Goal: Information Seeking & Learning: Learn about a topic

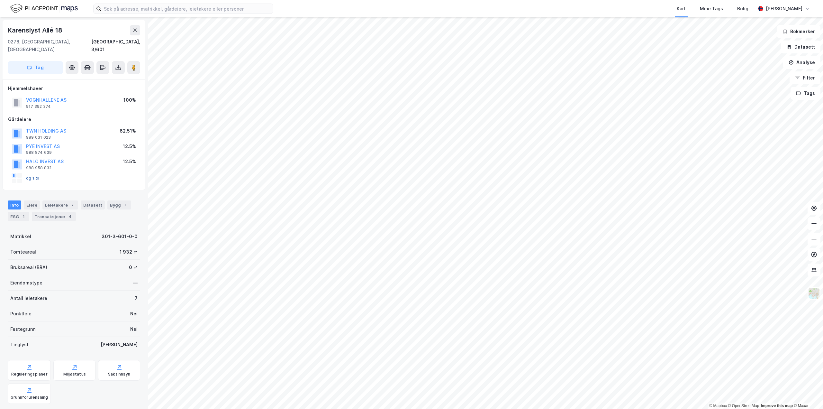
click at [0, 0] on button "og 1 til" at bounding box center [0, 0] width 0 height 0
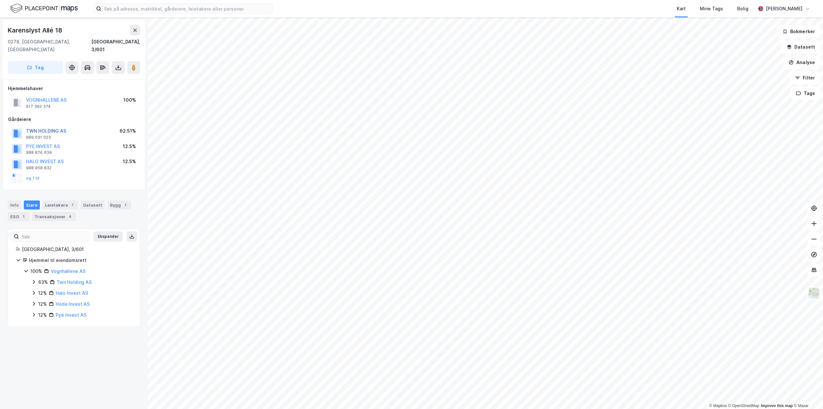
click at [0, 0] on button "TWN HOLDING AS" at bounding box center [0, 0] width 0 height 0
click at [9, 200] on div "Info" at bounding box center [15, 204] width 14 height 9
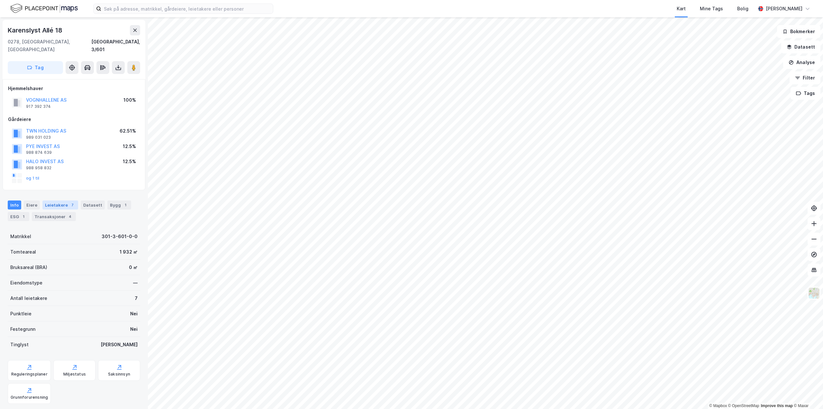
click at [44, 200] on div "Leietakere 7" at bounding box center [60, 204] width 36 height 9
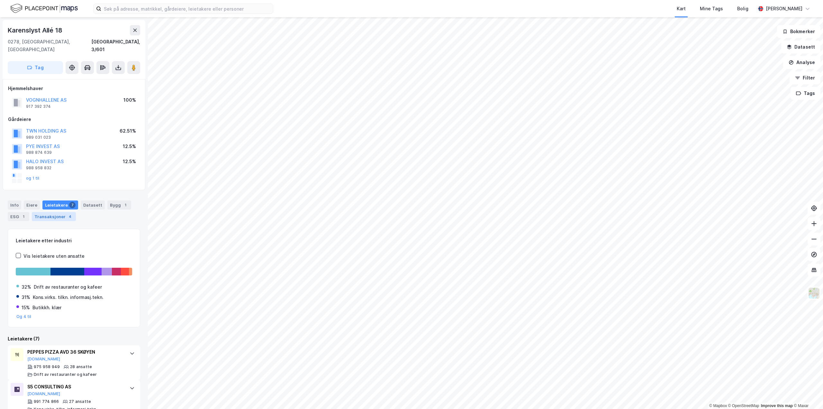
click at [45, 212] on div "Transaksjoner 4" at bounding box center [54, 216] width 44 height 9
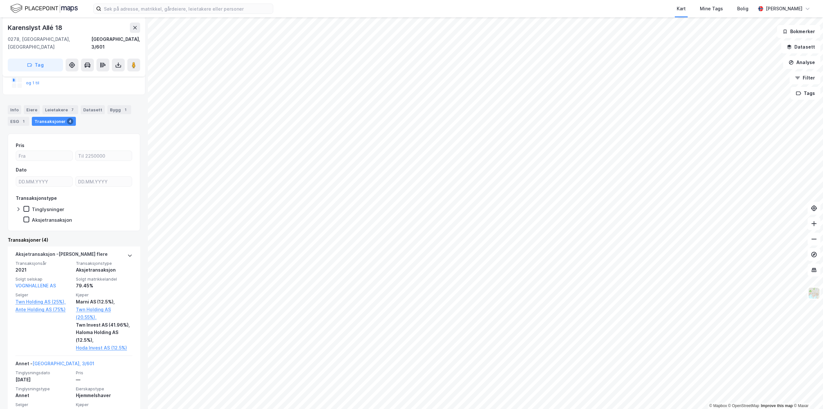
scroll to position [96, 0]
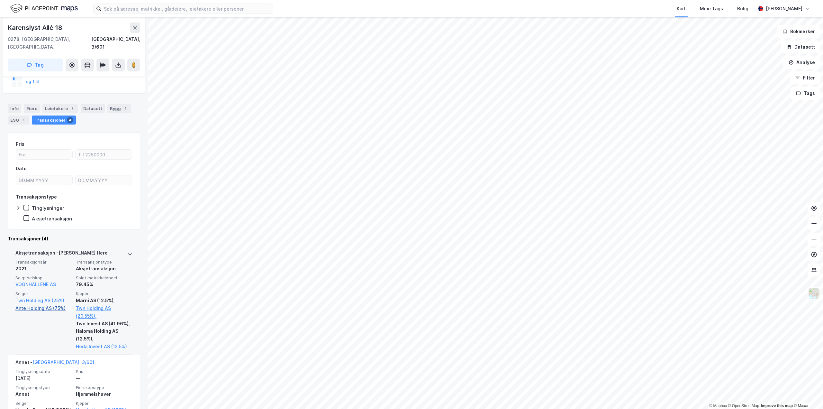
click at [38, 304] on link "Ante Holding AS (75%)" at bounding box center [43, 308] width 57 height 8
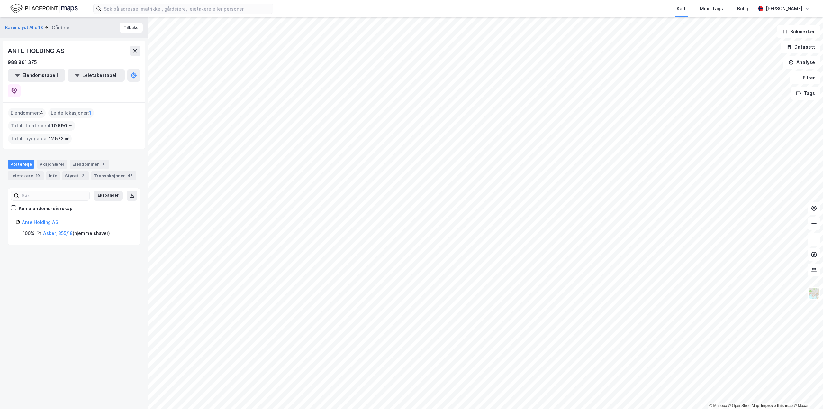
drag, startPoint x: 37, startPoint y: 292, endPoint x: 37, endPoint y: 288, distance: 3.9
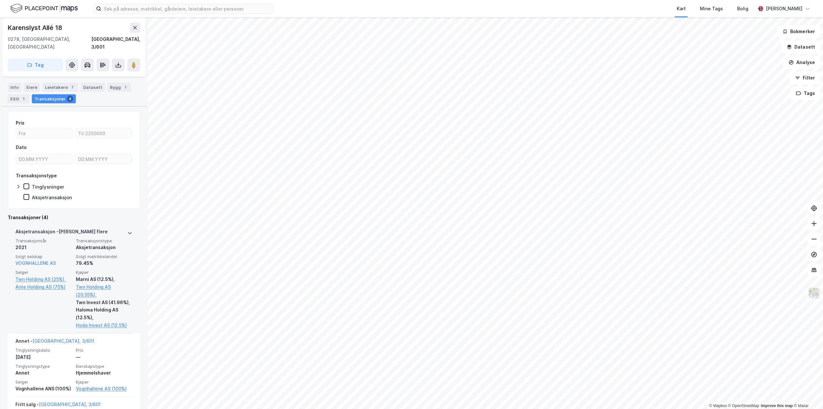
scroll to position [96, 0]
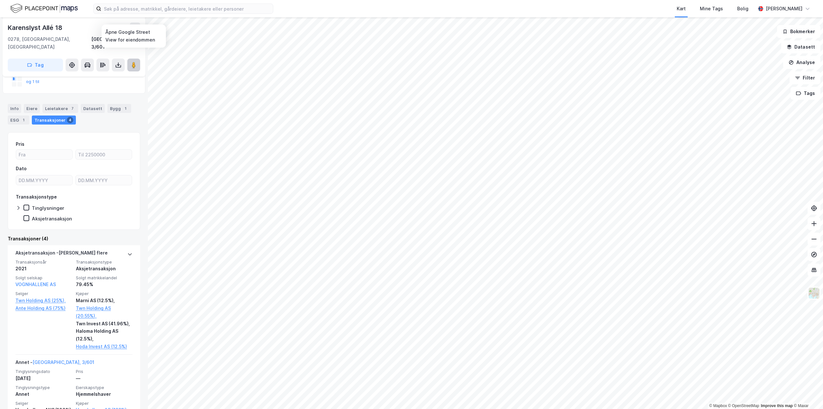
click at [130, 59] on button at bounding box center [133, 65] width 13 height 13
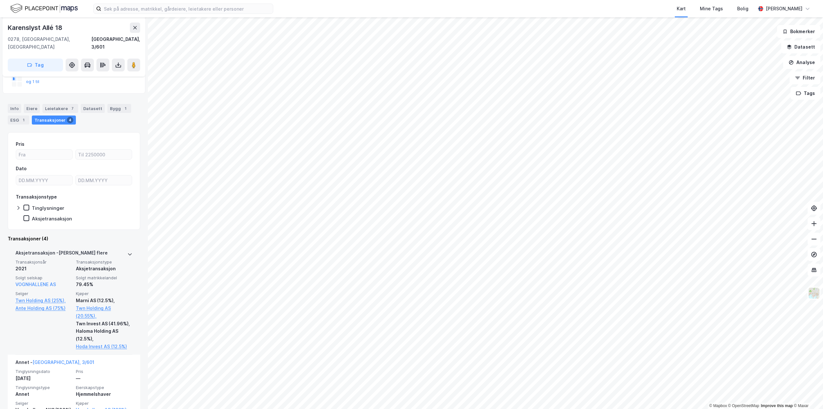
click at [32, 330] on div "Selger Twn Holding AS (25%), Ante Holding AS (75%)" at bounding box center [43, 320] width 57 height 59
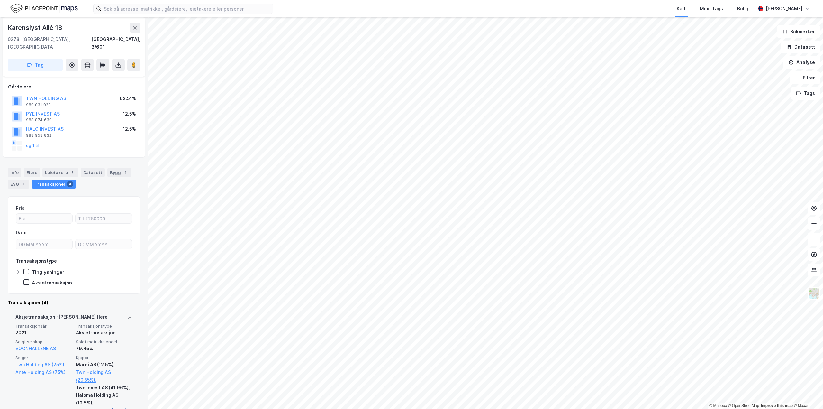
scroll to position [32, 0]
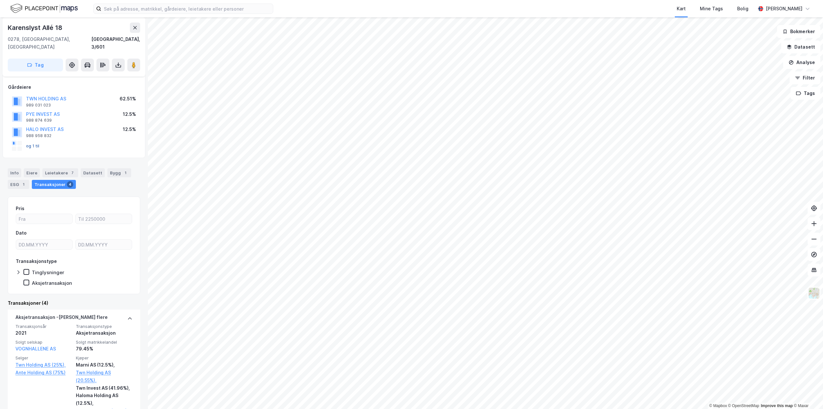
click at [0, 0] on button "og 1 til" at bounding box center [0, 0] width 0 height 0
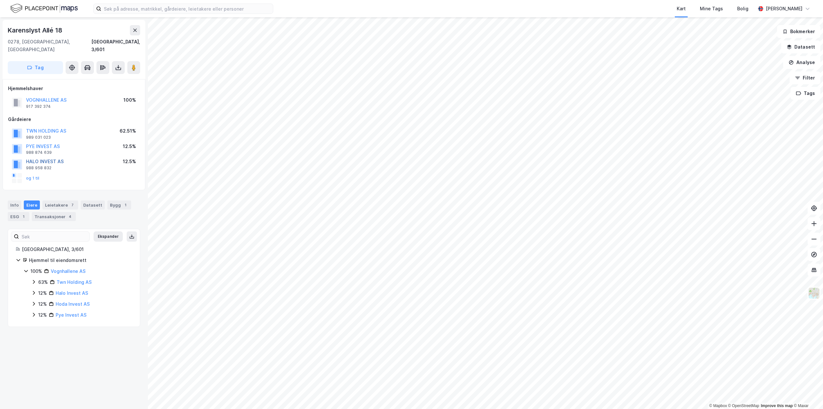
click at [0, 0] on button "HALO INVEST AS" at bounding box center [0, 0] width 0 height 0
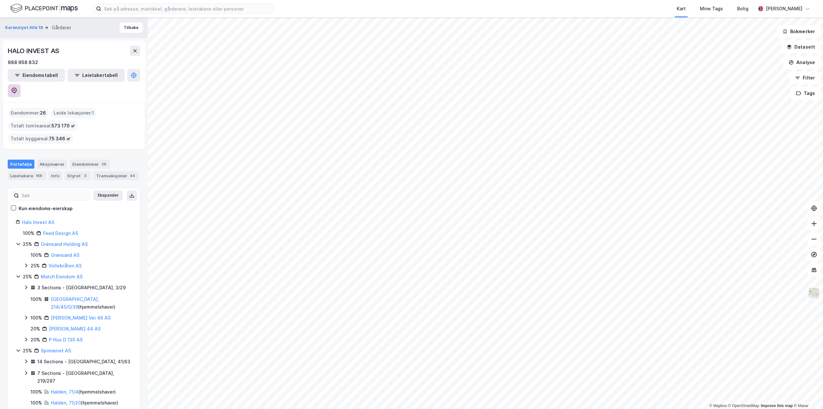
click at [17, 87] on icon at bounding box center [14, 90] width 5 height 6
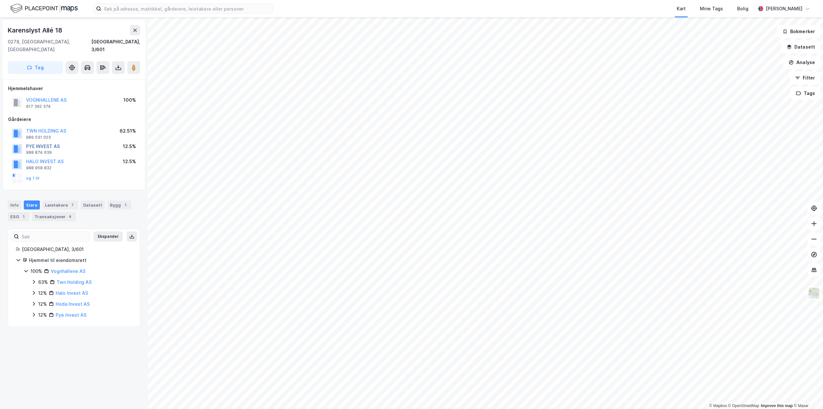
click at [0, 0] on button "PYE INVEST AS" at bounding box center [0, 0] width 0 height 0
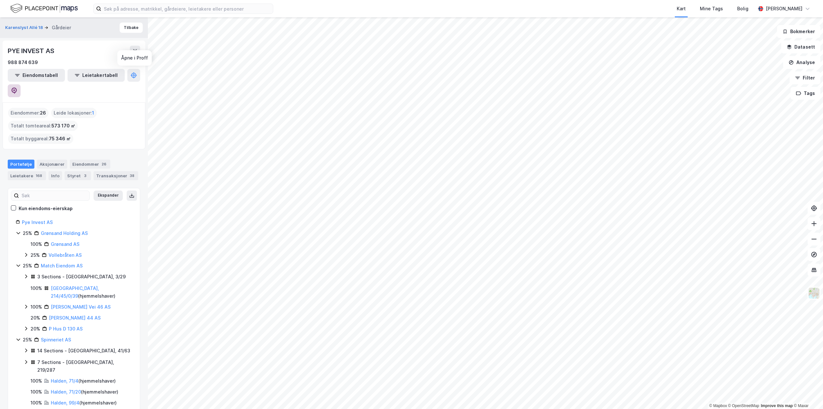
click at [17, 87] on icon at bounding box center [14, 90] width 6 height 6
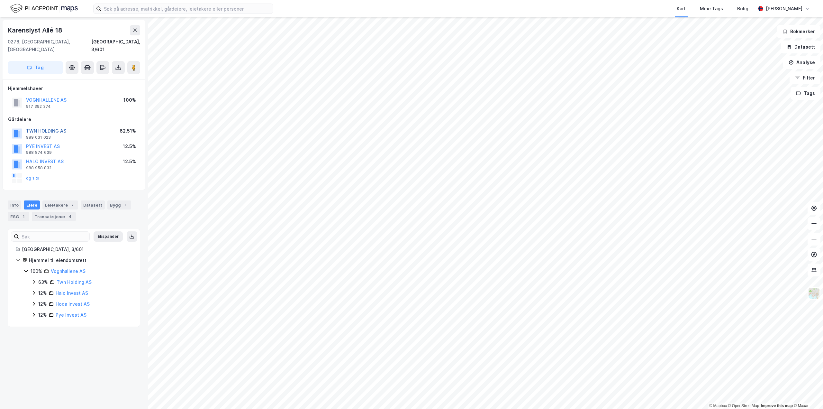
click at [0, 0] on button "TWN HOLDING AS" at bounding box center [0, 0] width 0 height 0
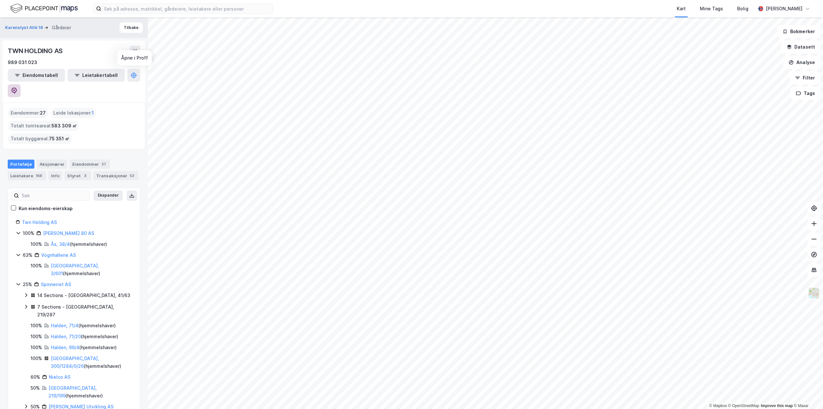
click at [17, 87] on icon at bounding box center [14, 90] width 6 height 6
